Goal: Check status: Check status

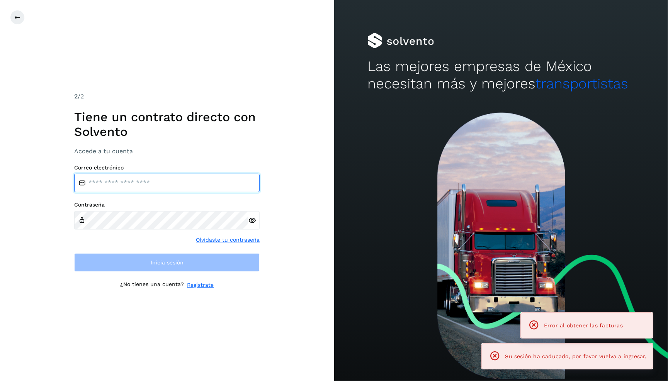
type input "**********"
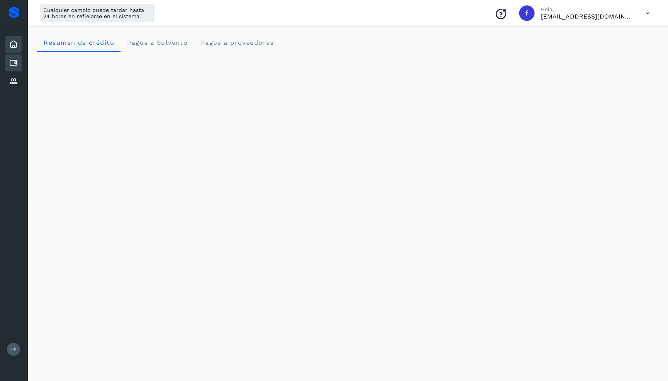
click at [14, 63] on icon at bounding box center [13, 62] width 9 height 9
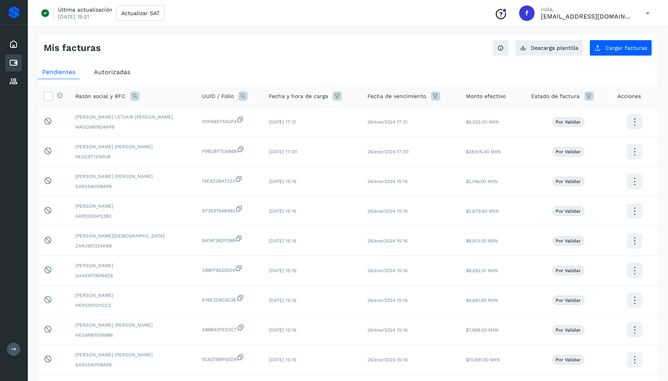
click at [99, 72] on span "Autorizadas" at bounding box center [112, 71] width 36 height 7
